Goal: Information Seeking & Learning: Learn about a topic

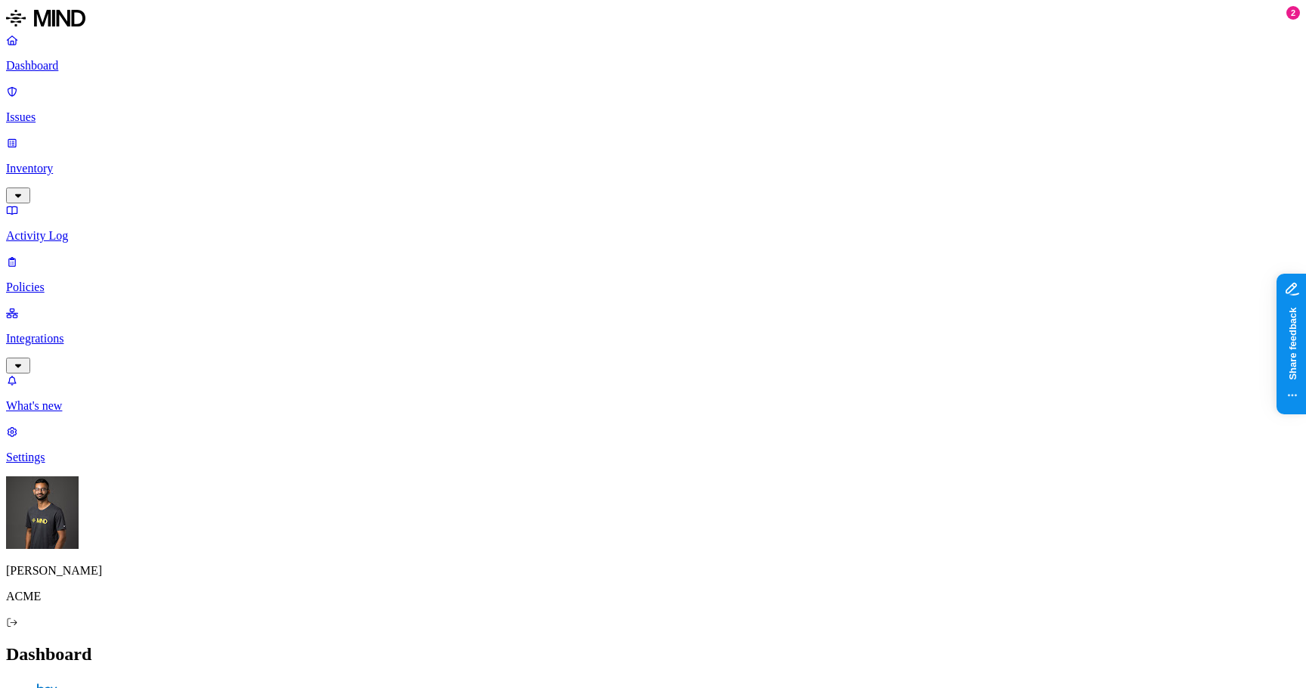
click at [121, 162] on p "Inventory" at bounding box center [653, 169] width 1294 height 14
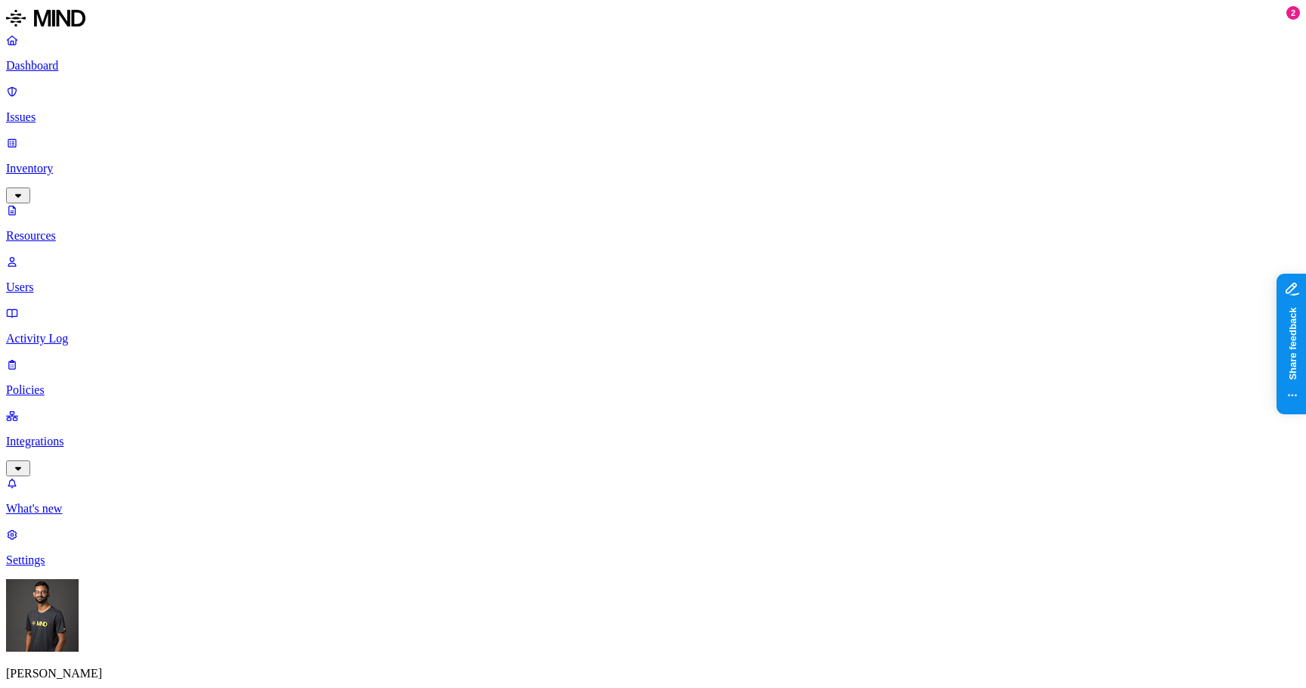
click at [735, 302] on button "button" at bounding box center [741, 304] width 12 height 5
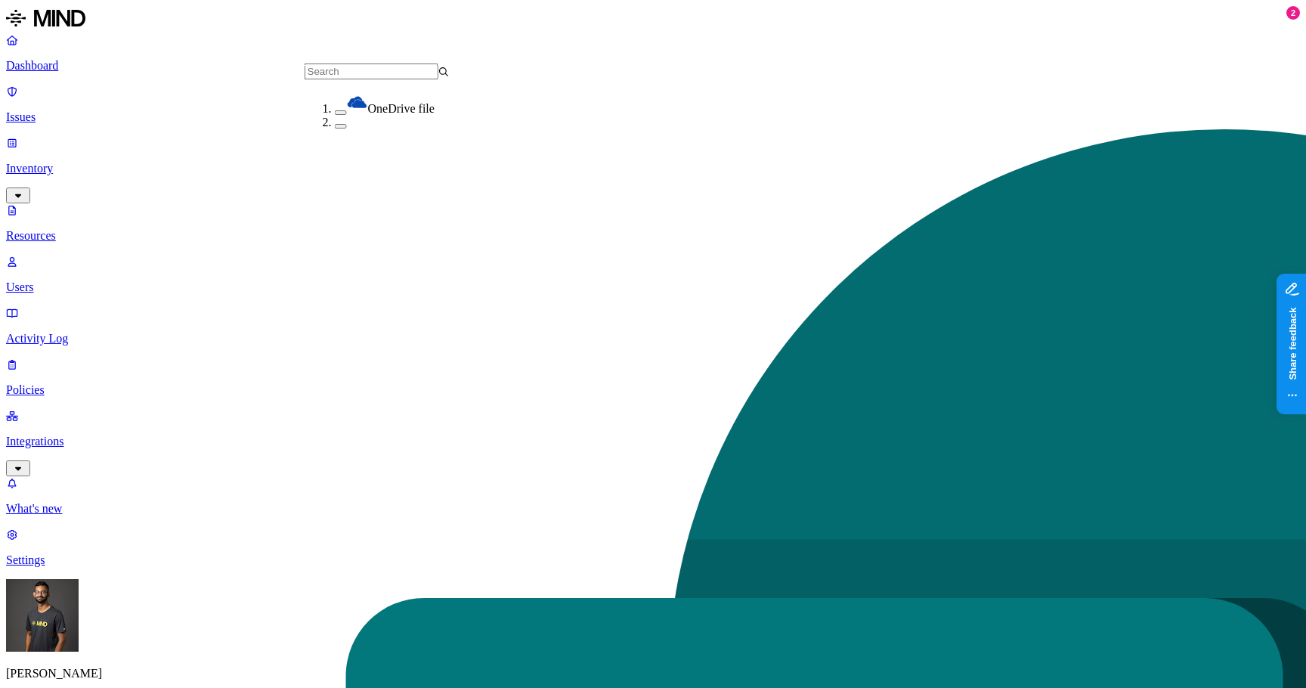
click at [335, 129] on button "button" at bounding box center [341, 126] width 12 height 5
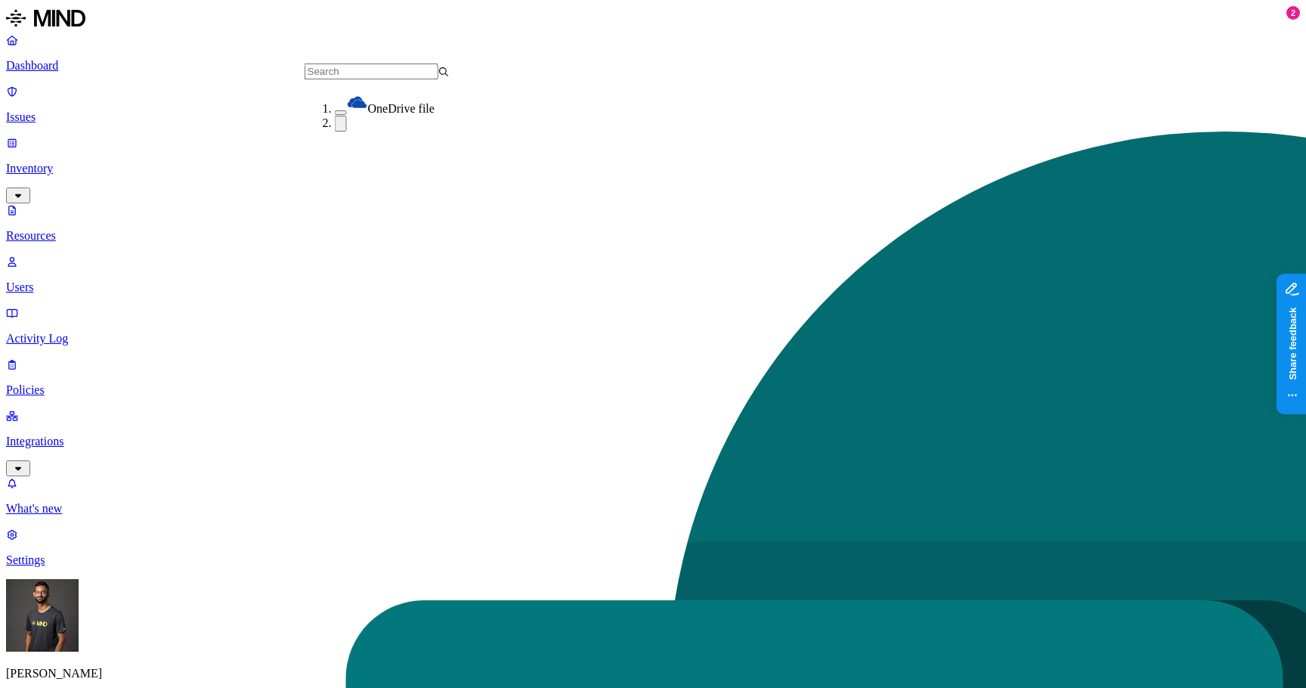
click at [335, 132] on button "button" at bounding box center [341, 124] width 12 height 16
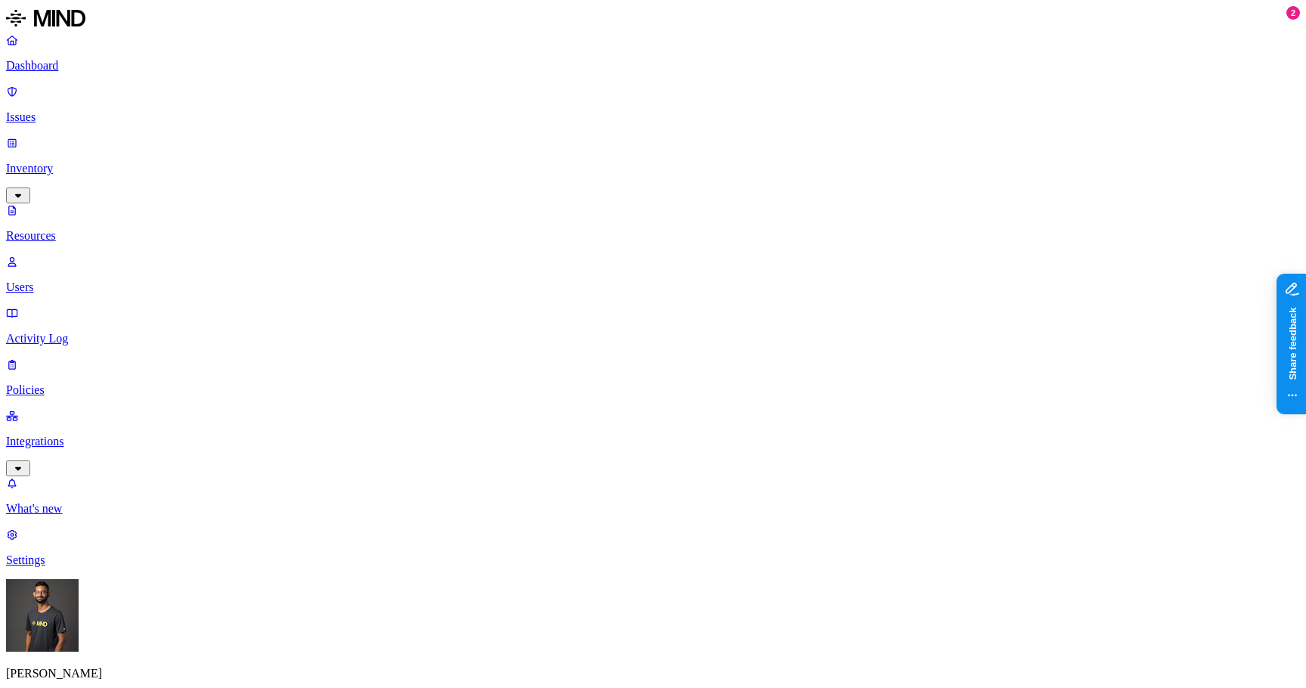
drag, startPoint x: 1291, startPoint y: 246, endPoint x: 1274, endPoint y: 599, distance: 352.6
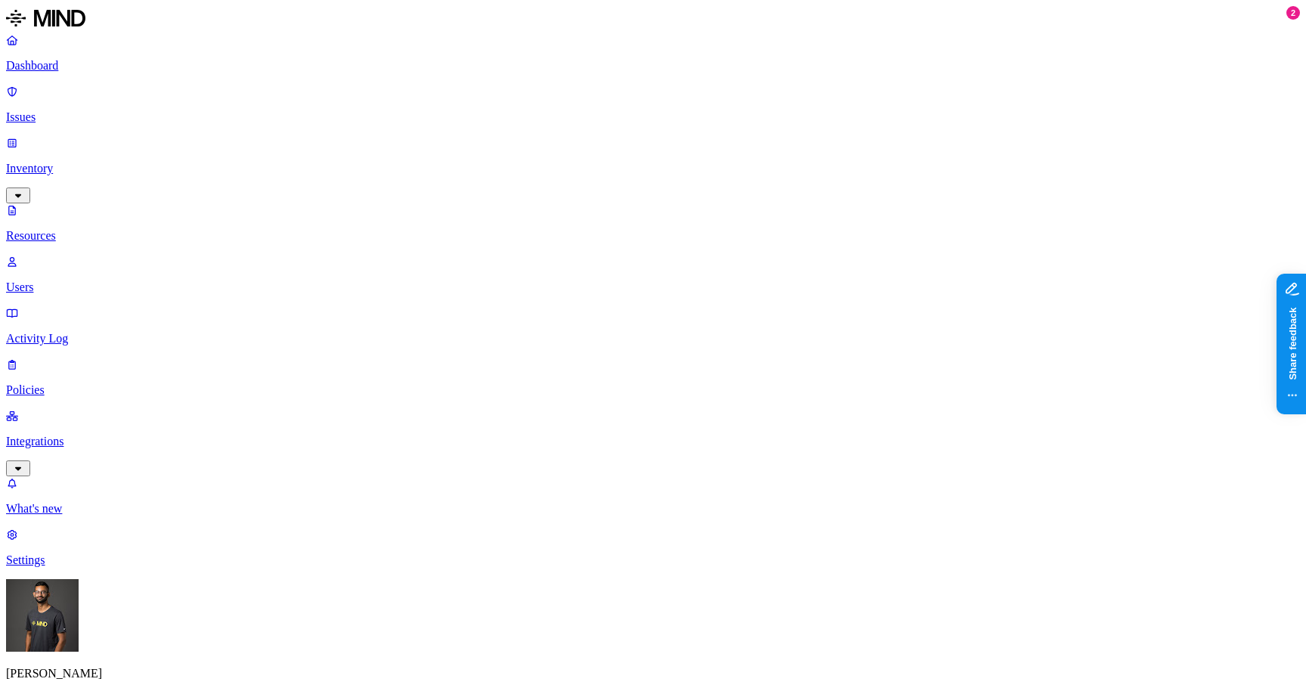
click at [107, 110] on p "Issues" at bounding box center [653, 117] width 1294 height 14
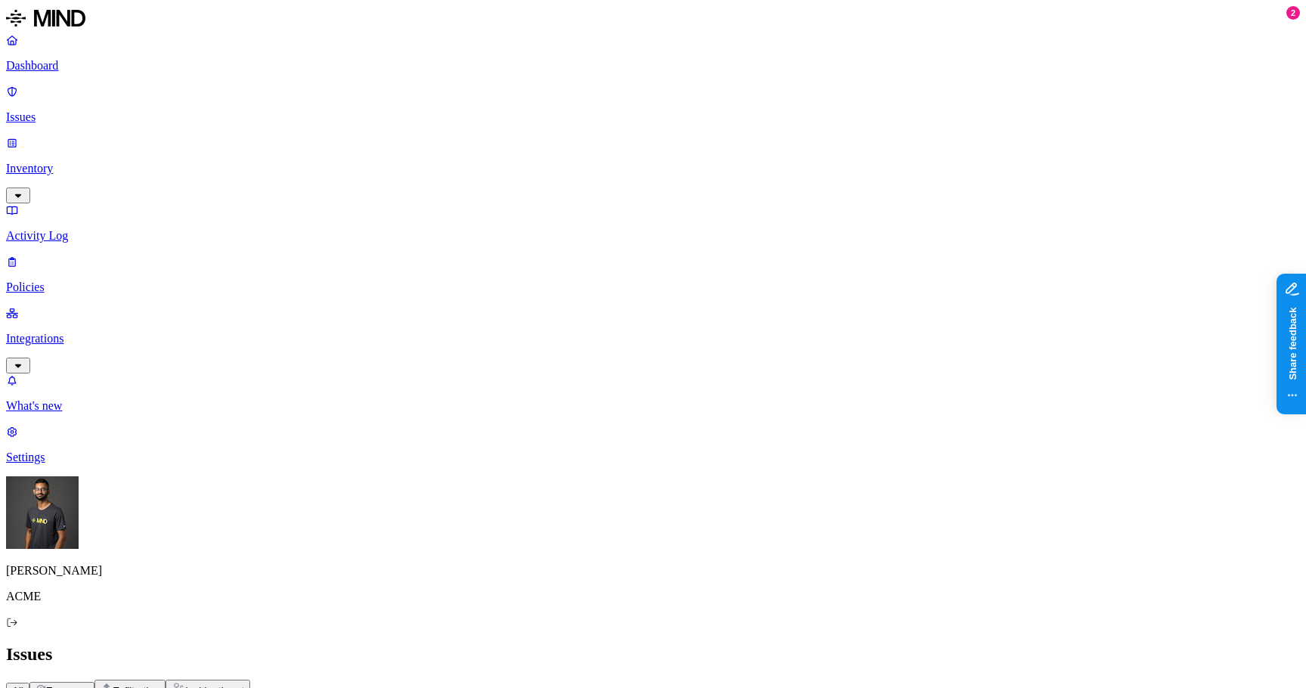
click at [166, 680] on button "Exfiltration" at bounding box center [129, 689] width 71 height 19
click at [88, 685] on span "Exposure" at bounding box center [67, 690] width 42 height 11
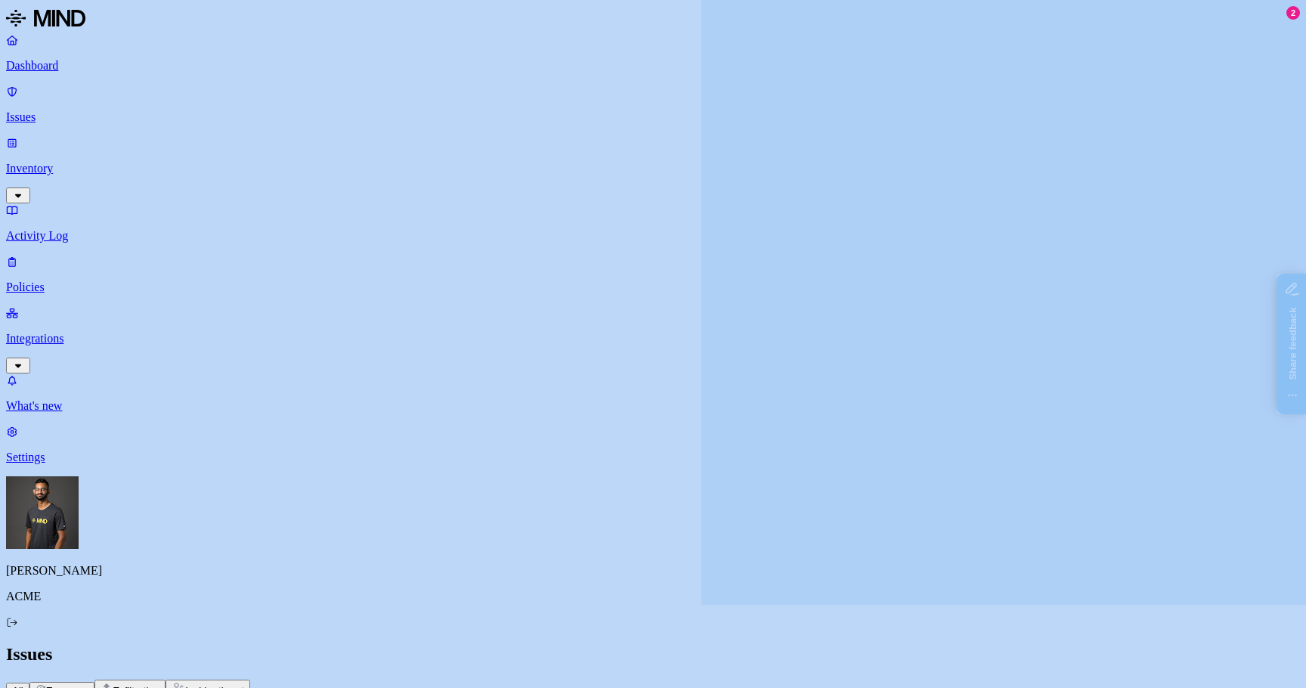
scroll to position [379, 0]
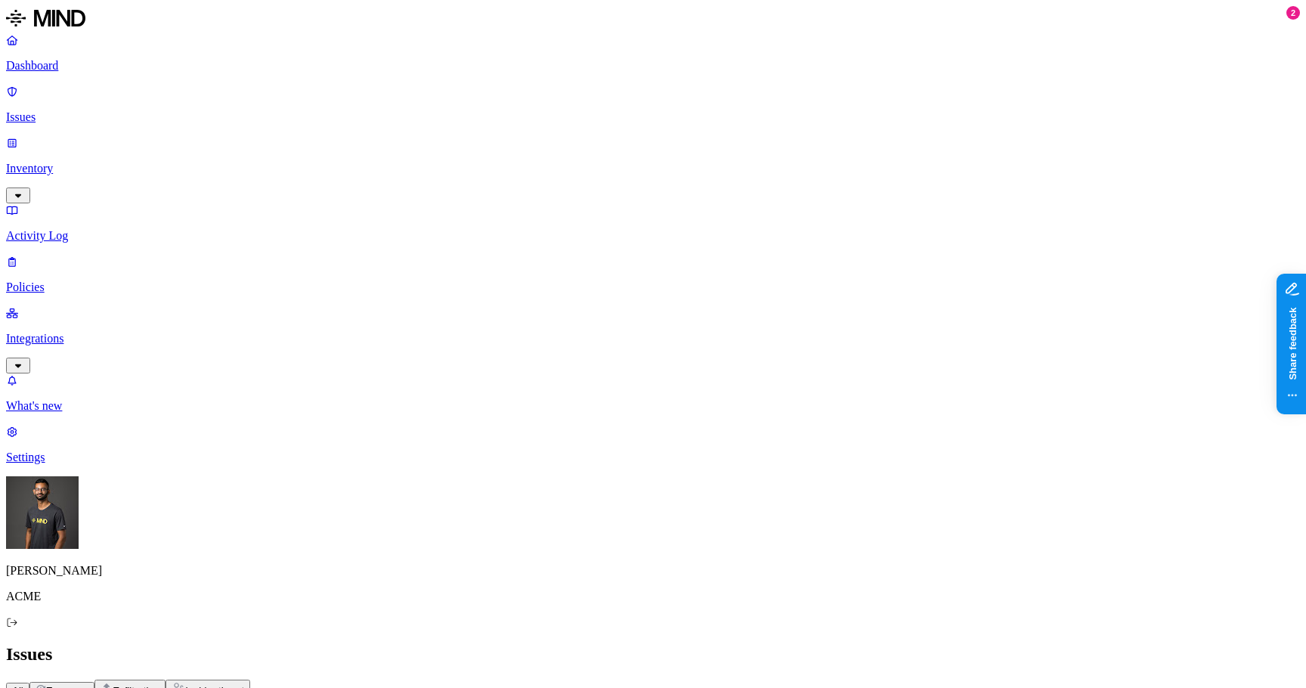
drag, startPoint x: 1206, startPoint y: 617, endPoint x: 1158, endPoint y: 398, distance: 224.3
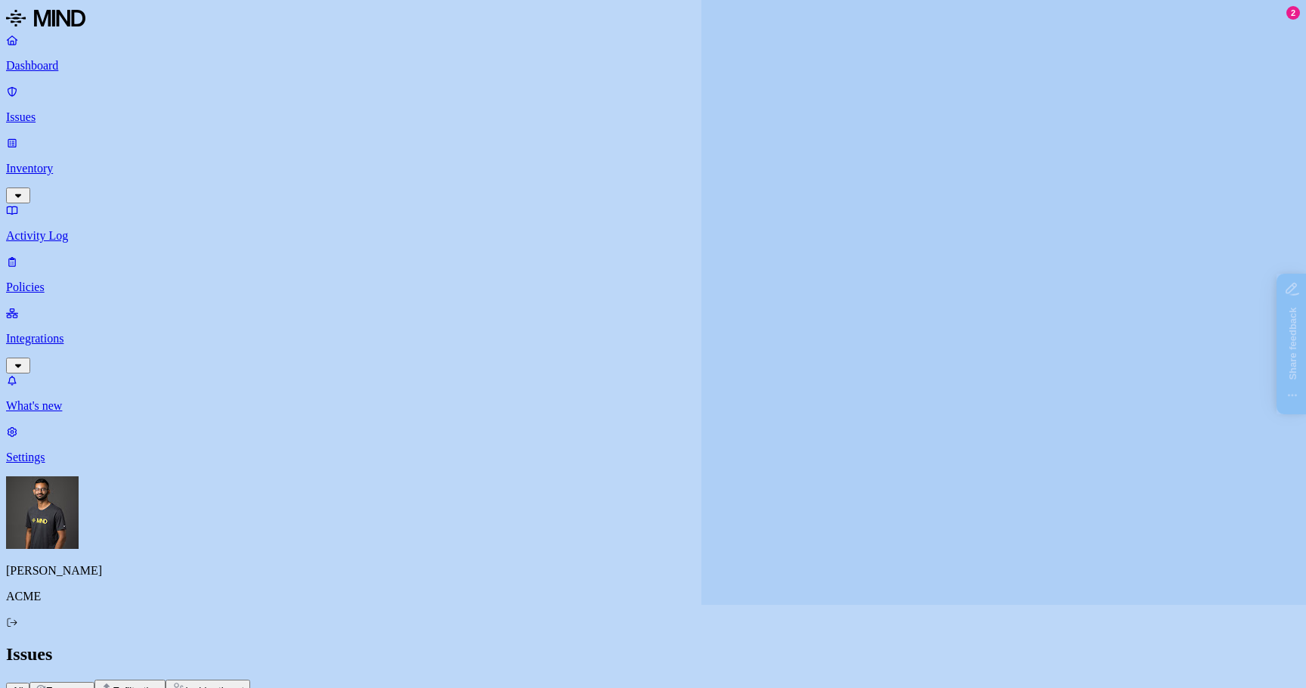
scroll to position [212, 0]
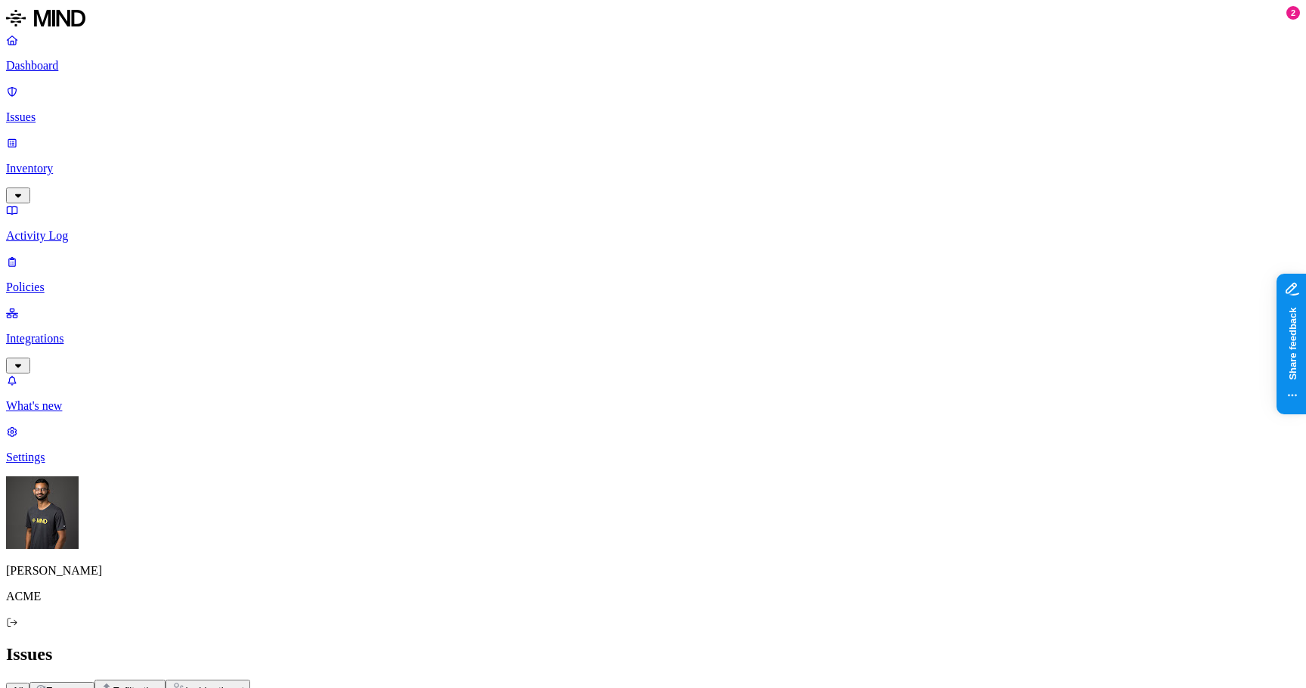
drag, startPoint x: 1149, startPoint y: 509, endPoint x: 1166, endPoint y: 526, distance: 23.5
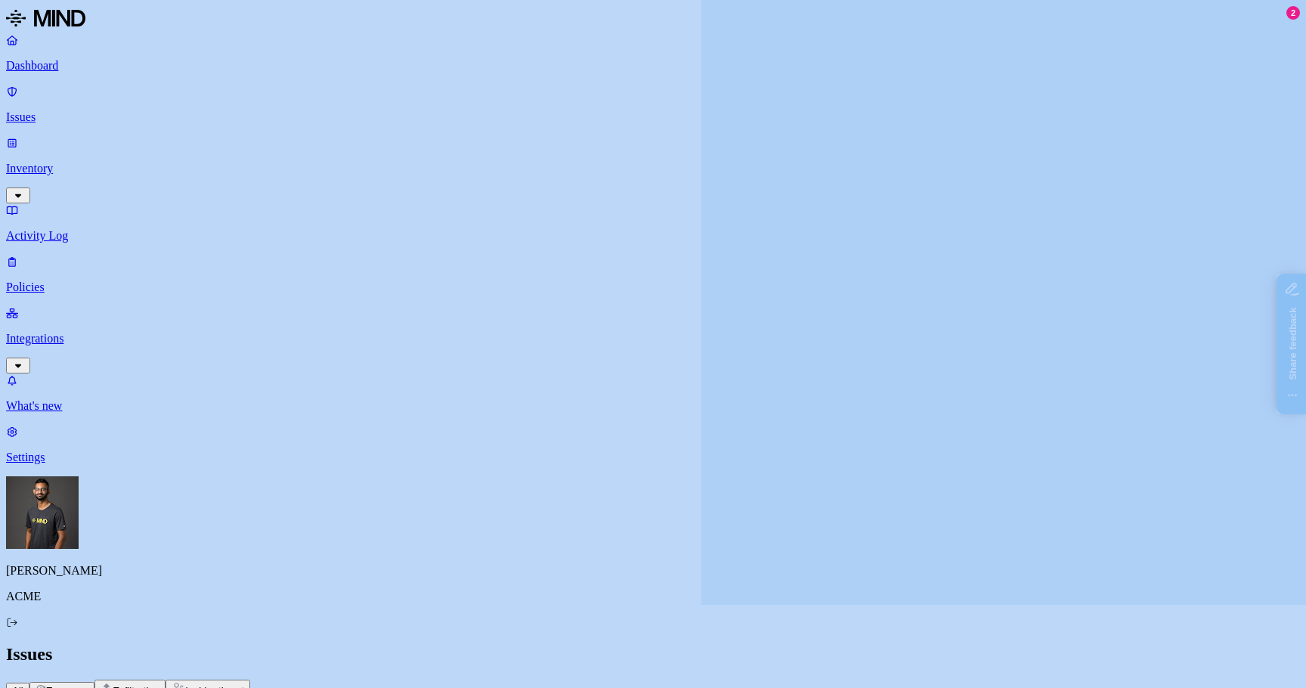
scroll to position [297, 0]
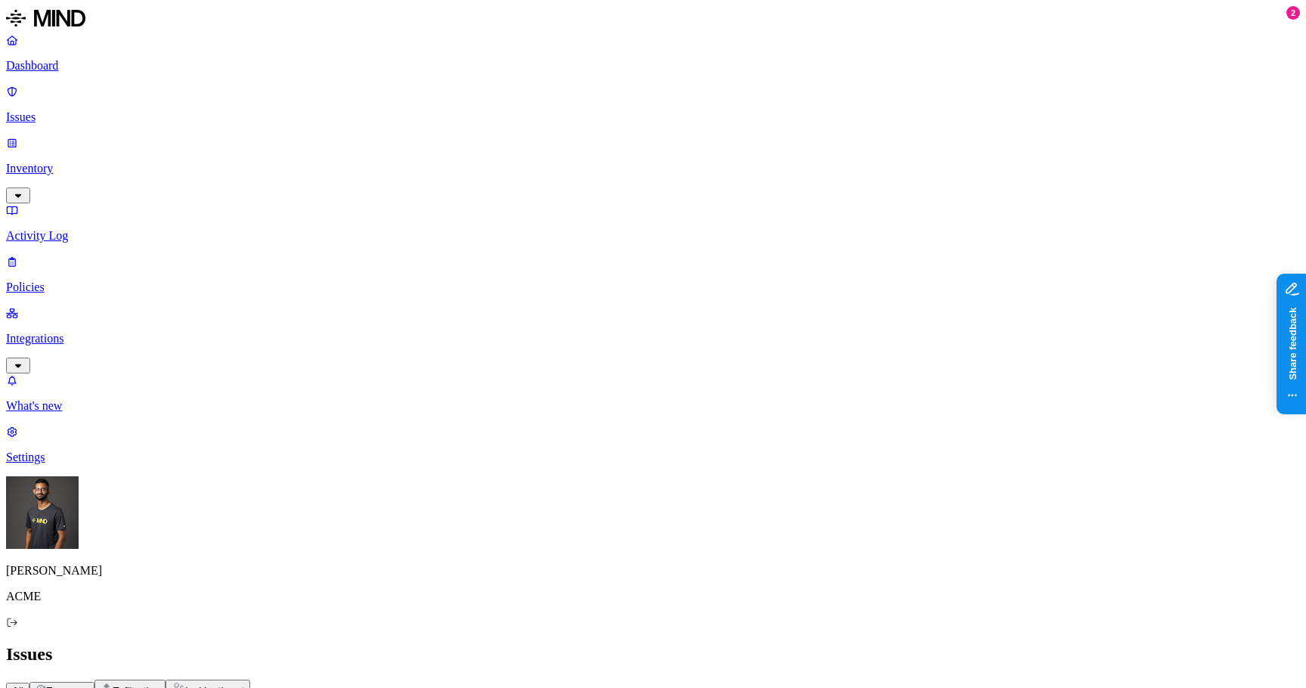
drag, startPoint x: 940, startPoint y: 561, endPoint x: 962, endPoint y: 564, distance: 22.1
click at [76, 162] on p "Inventory" at bounding box center [653, 169] width 1294 height 14
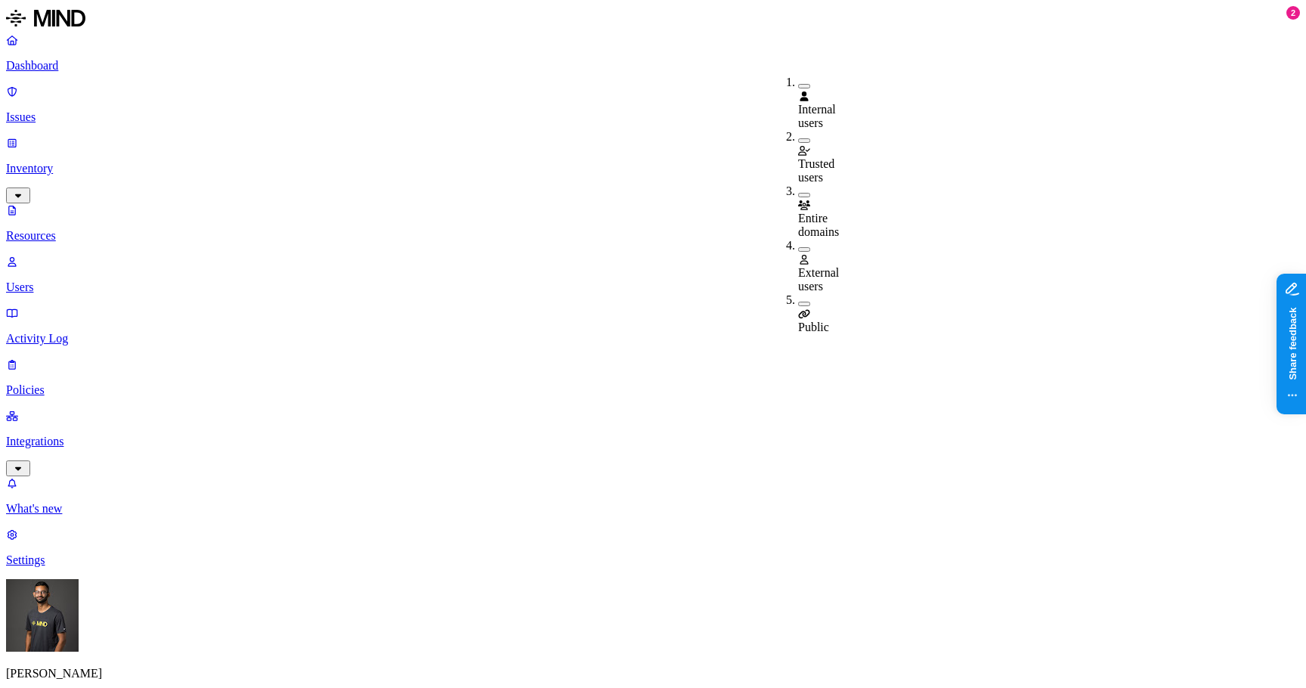
click at [798, 302] on button "button" at bounding box center [804, 304] width 12 height 5
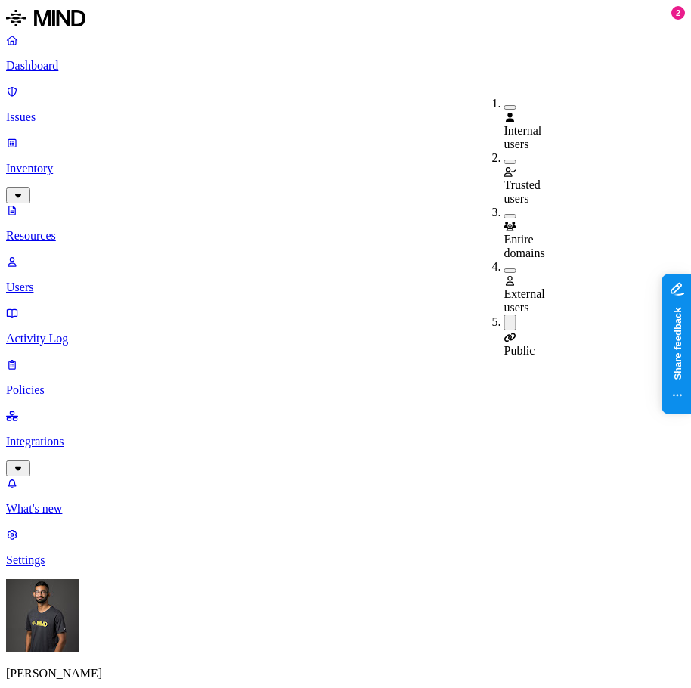
click at [504, 314] on div "Public" at bounding box center [504, 335] width 0 height 43
click at [504, 314] on div "Public" at bounding box center [504, 334] width 0 height 41
